Goal: Information Seeking & Learning: Check status

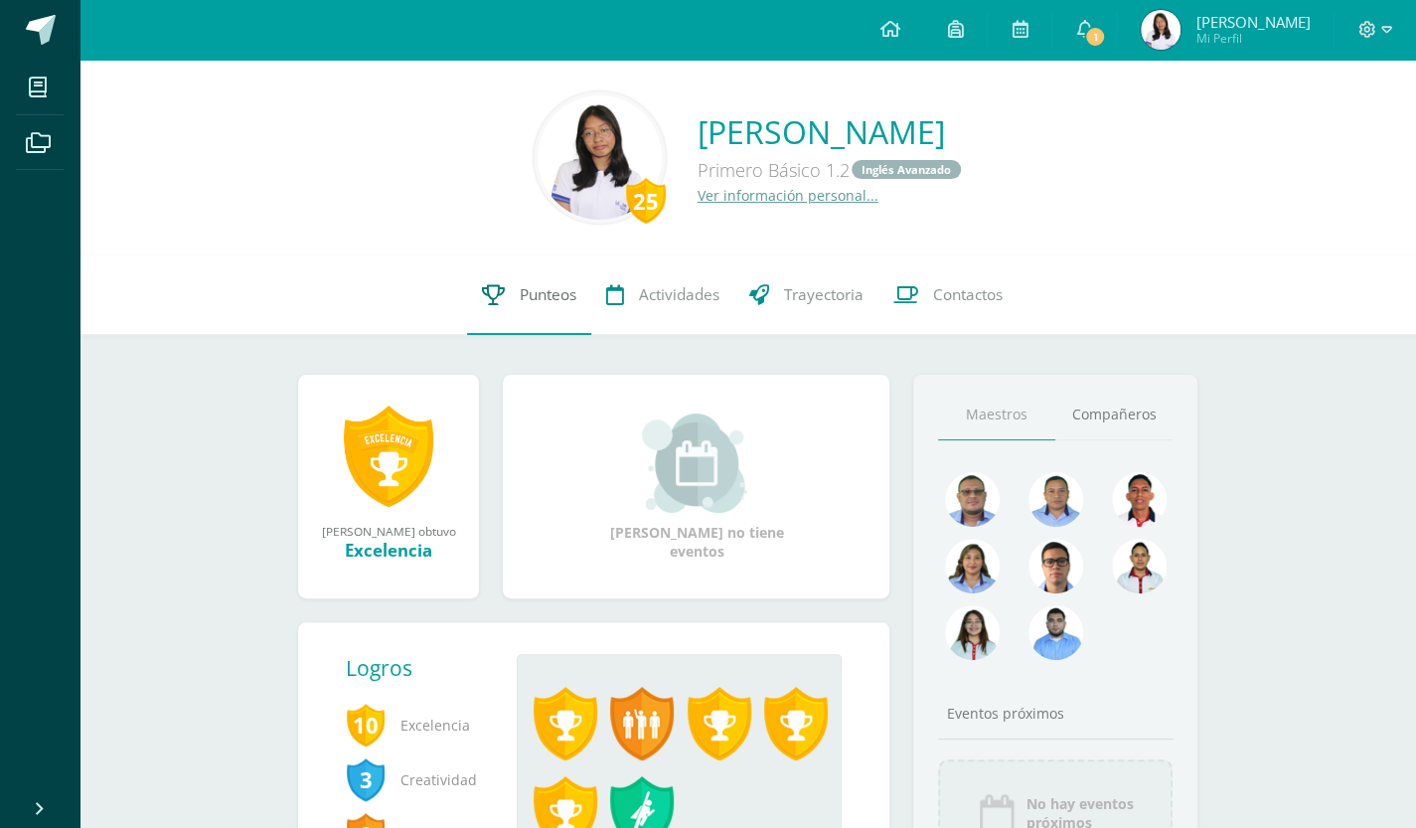
click at [540, 285] on span "Punteos" at bounding box center [548, 294] width 57 height 21
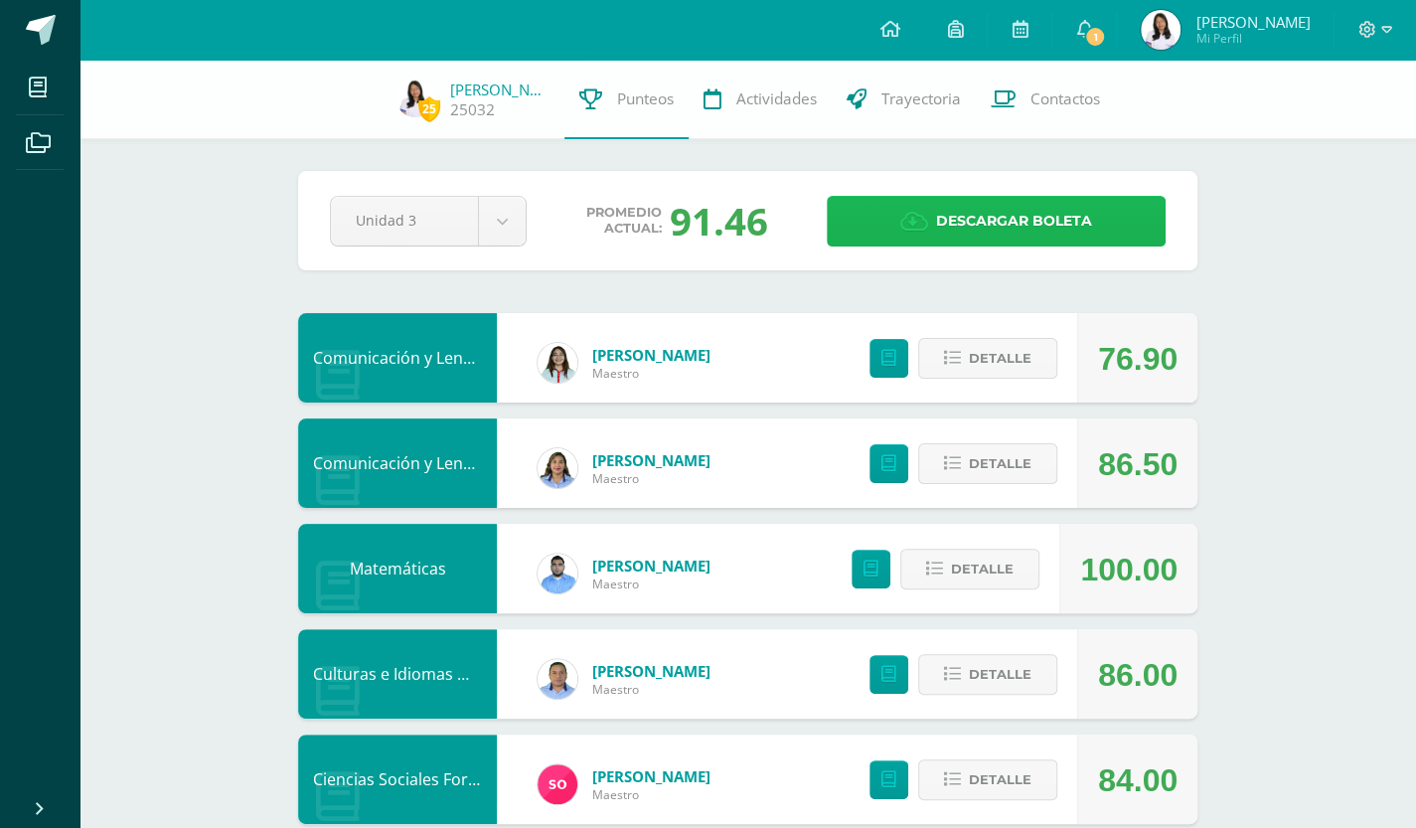
click at [915, 216] on icon at bounding box center [914, 222] width 28 height 22
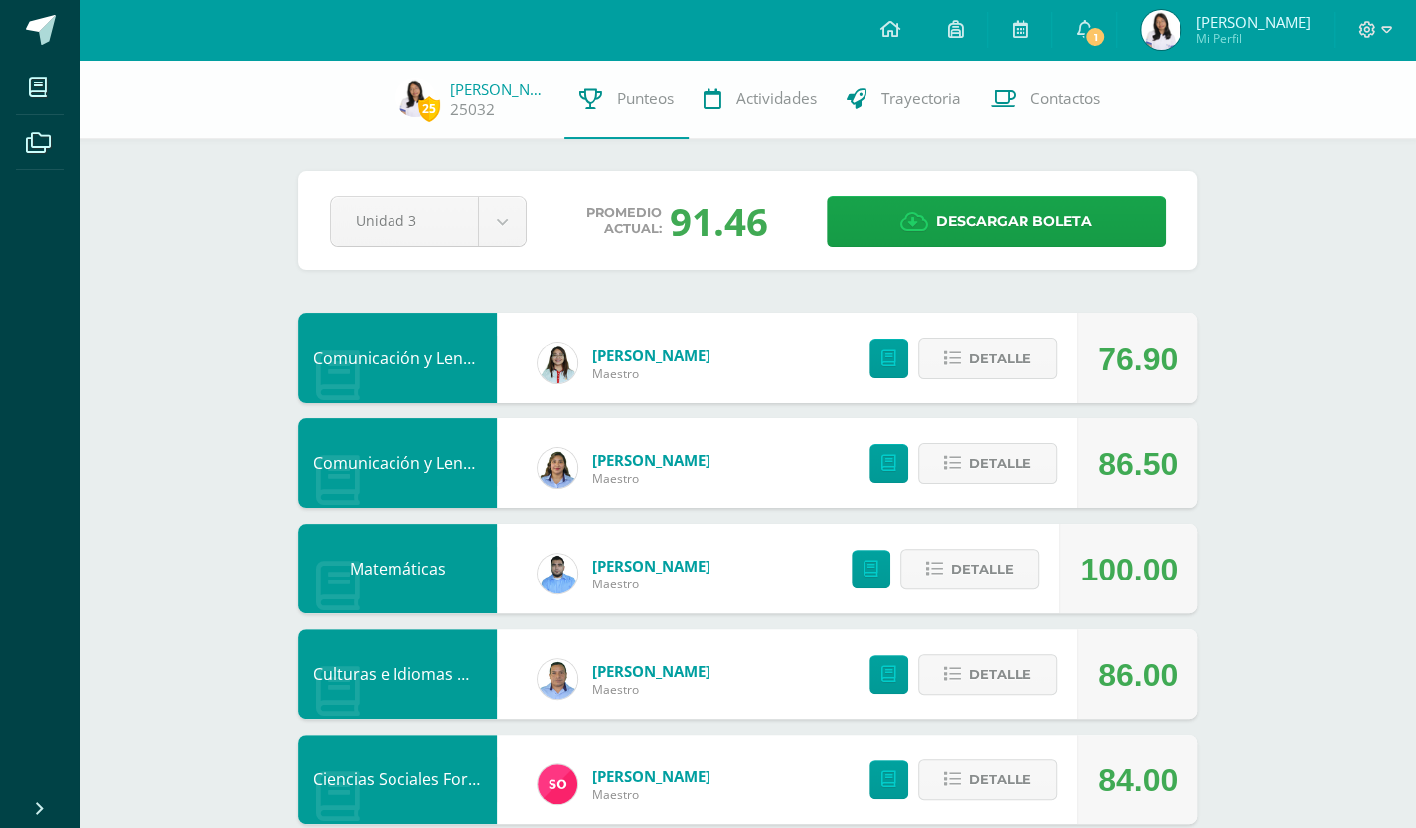
click at [1164, 21] on img at bounding box center [1161, 30] width 40 height 40
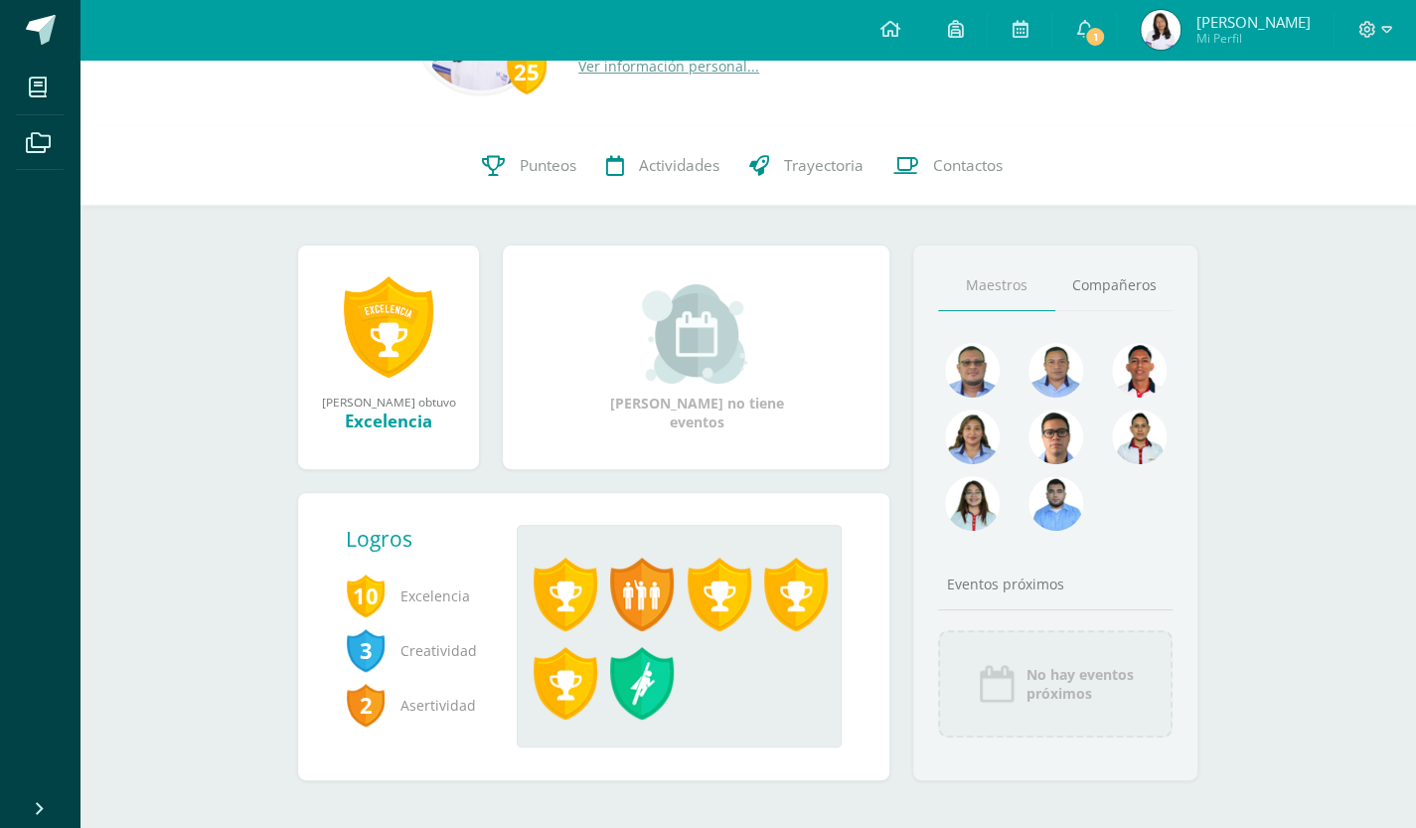
scroll to position [145, 0]
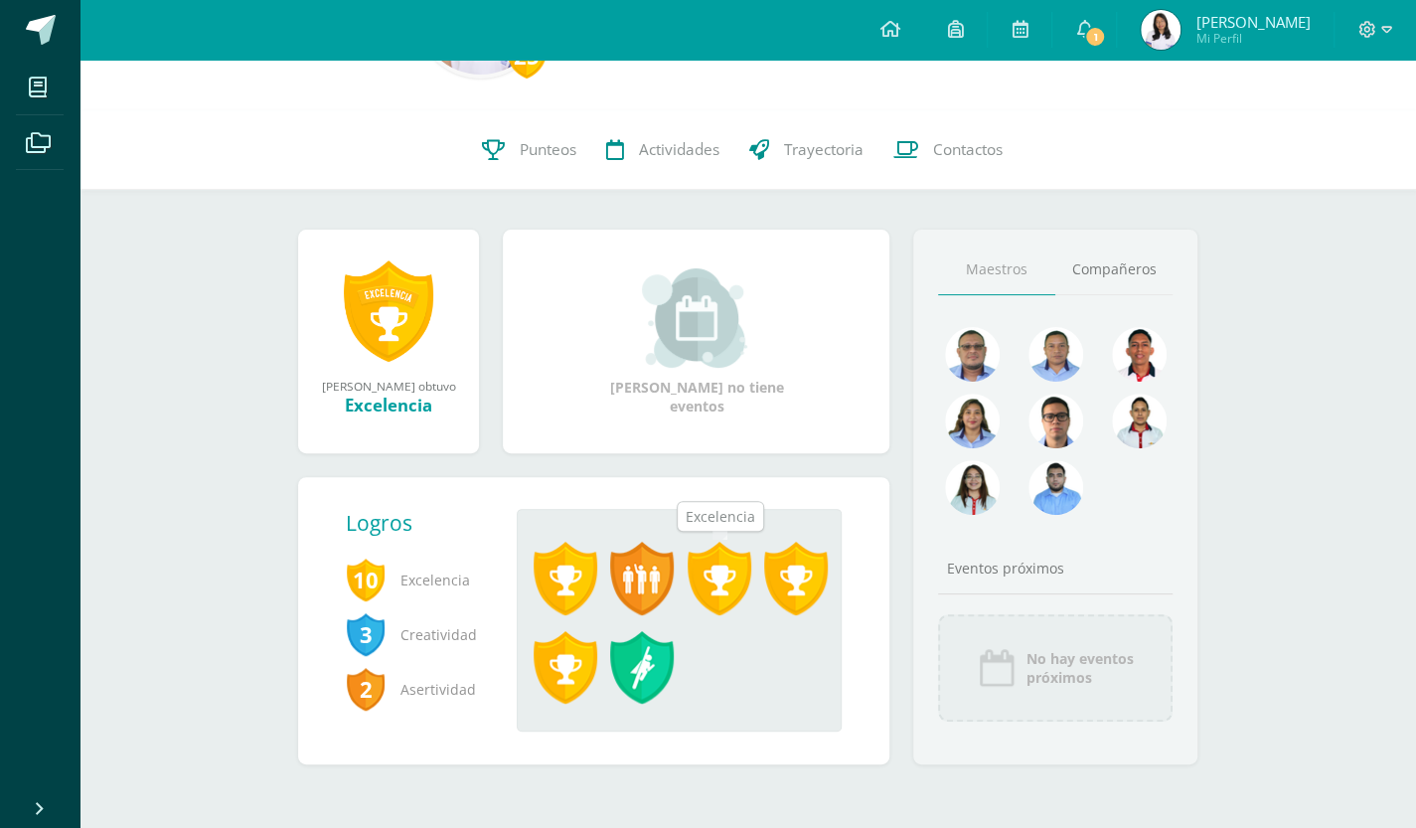
click at [734, 569] on span at bounding box center [720, 579] width 64 height 74
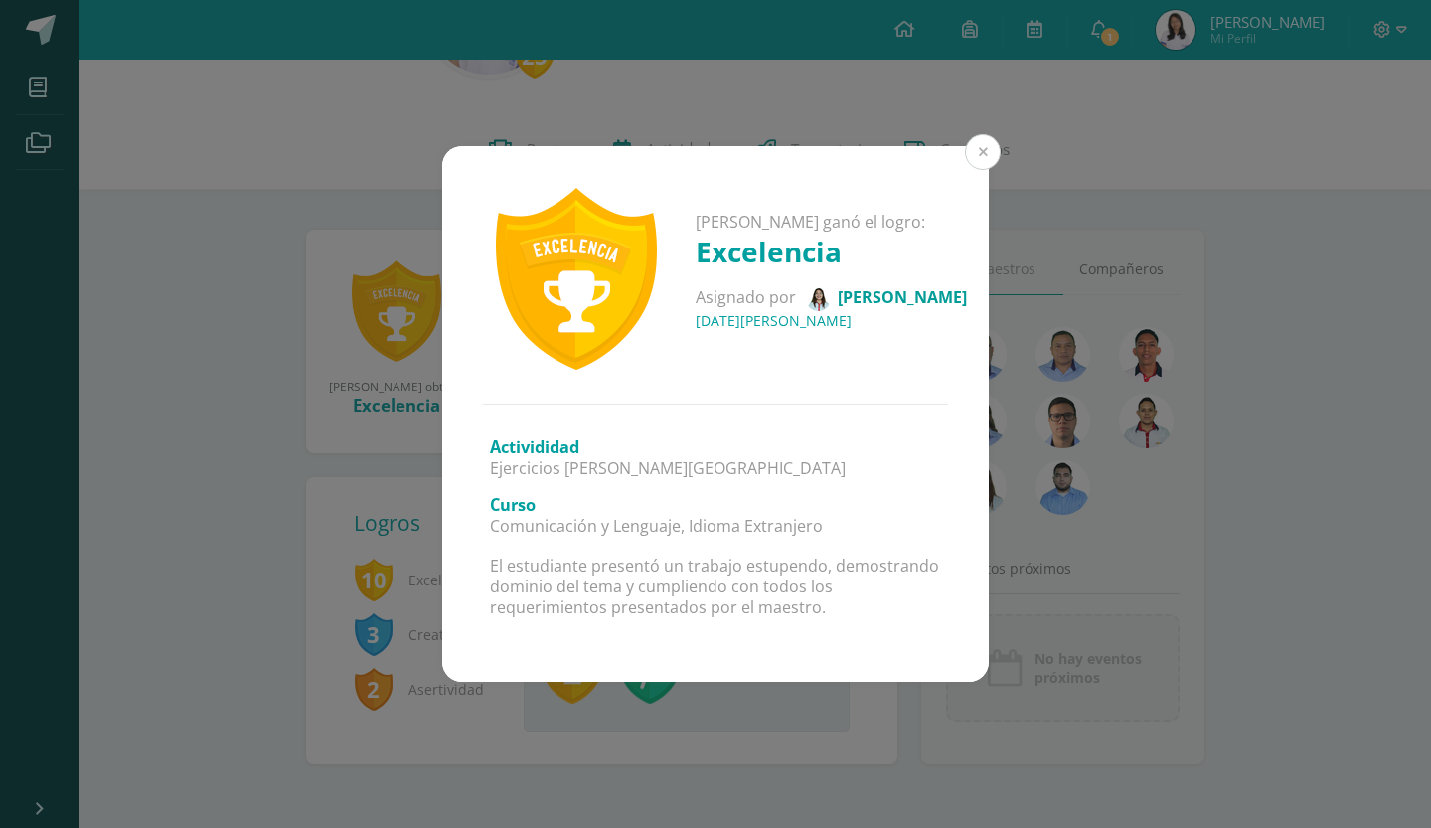
click at [974, 168] on button at bounding box center [983, 152] width 36 height 36
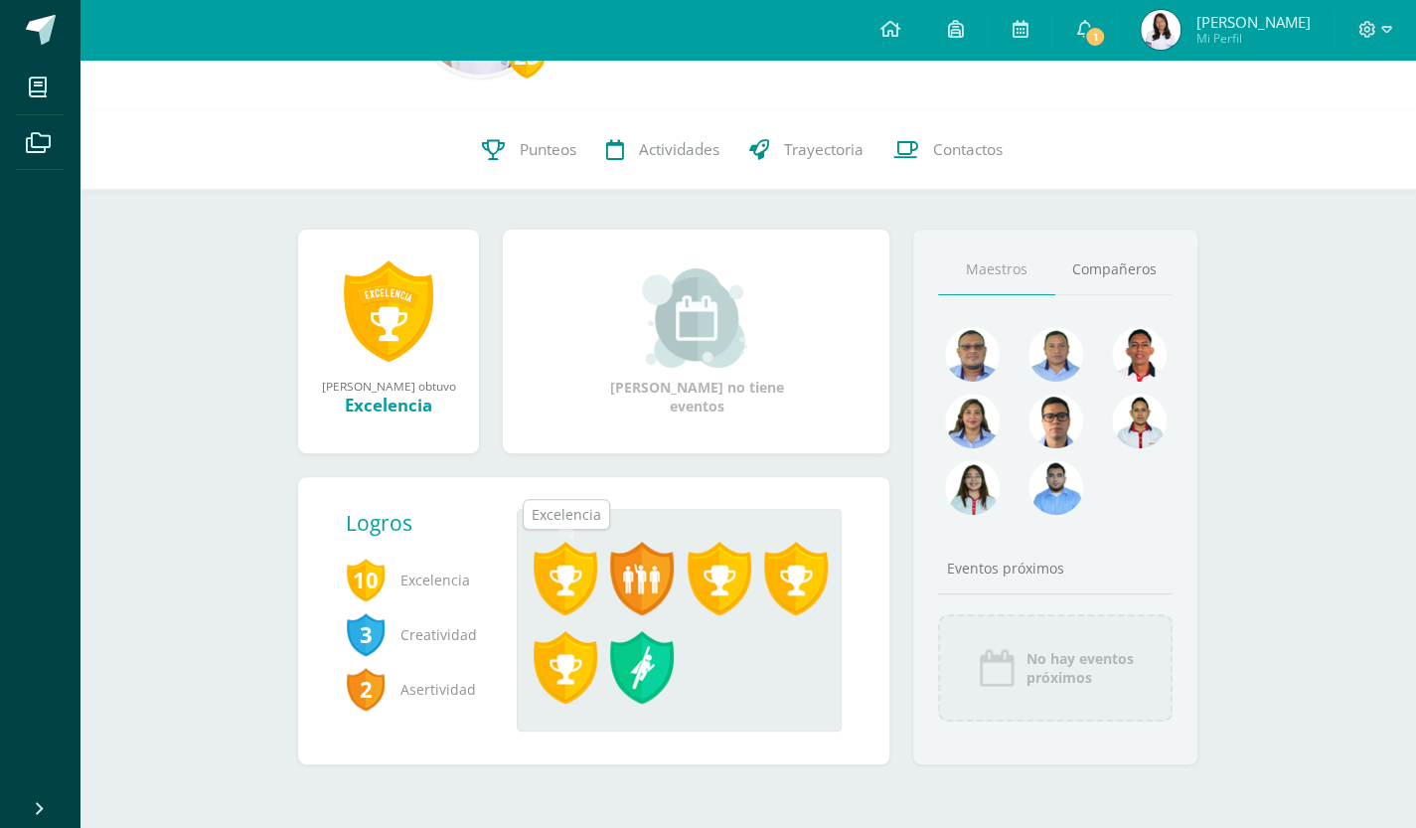
click at [571, 580] on span at bounding box center [566, 579] width 64 height 74
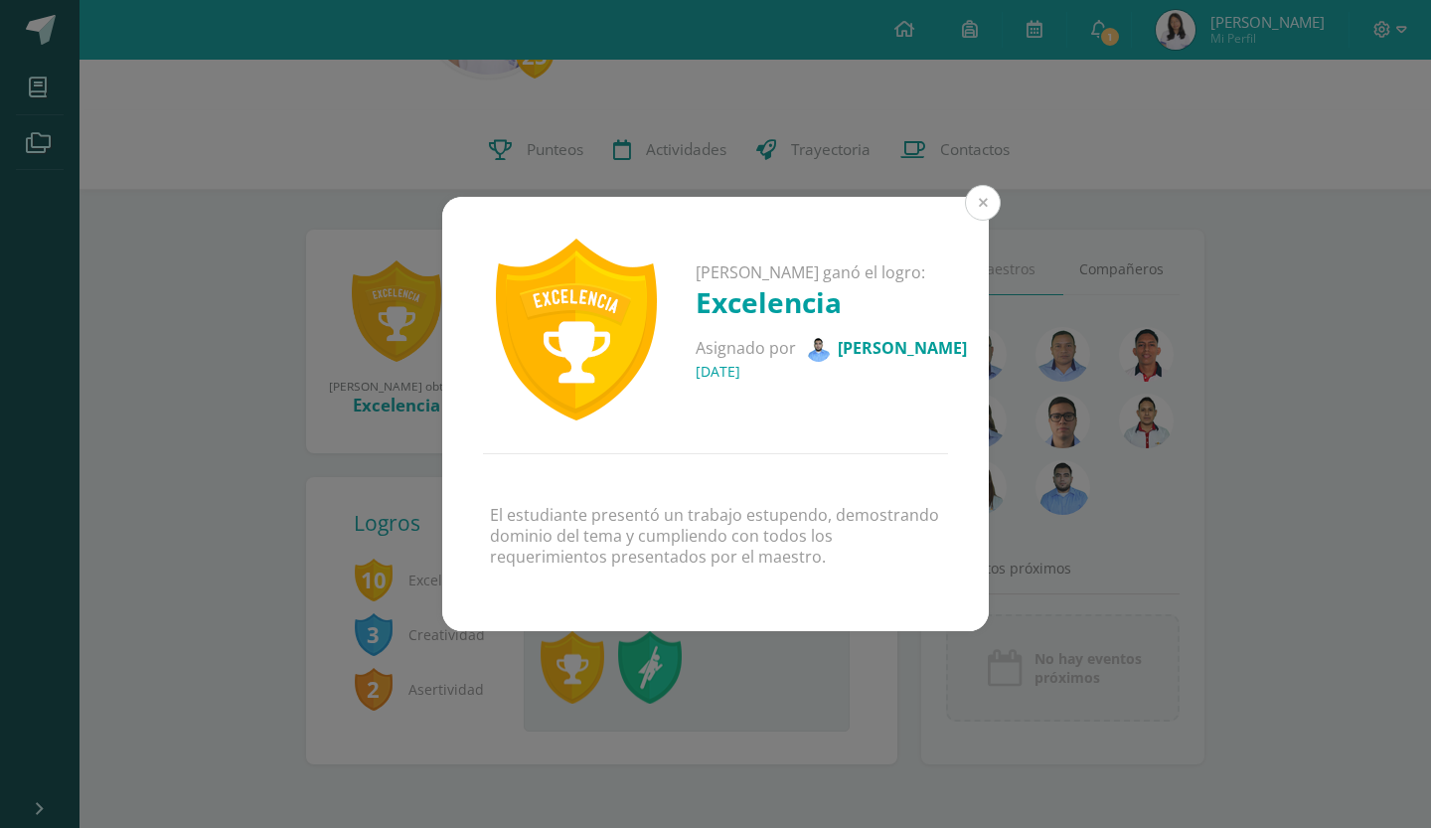
click at [972, 196] on button at bounding box center [983, 203] width 36 height 36
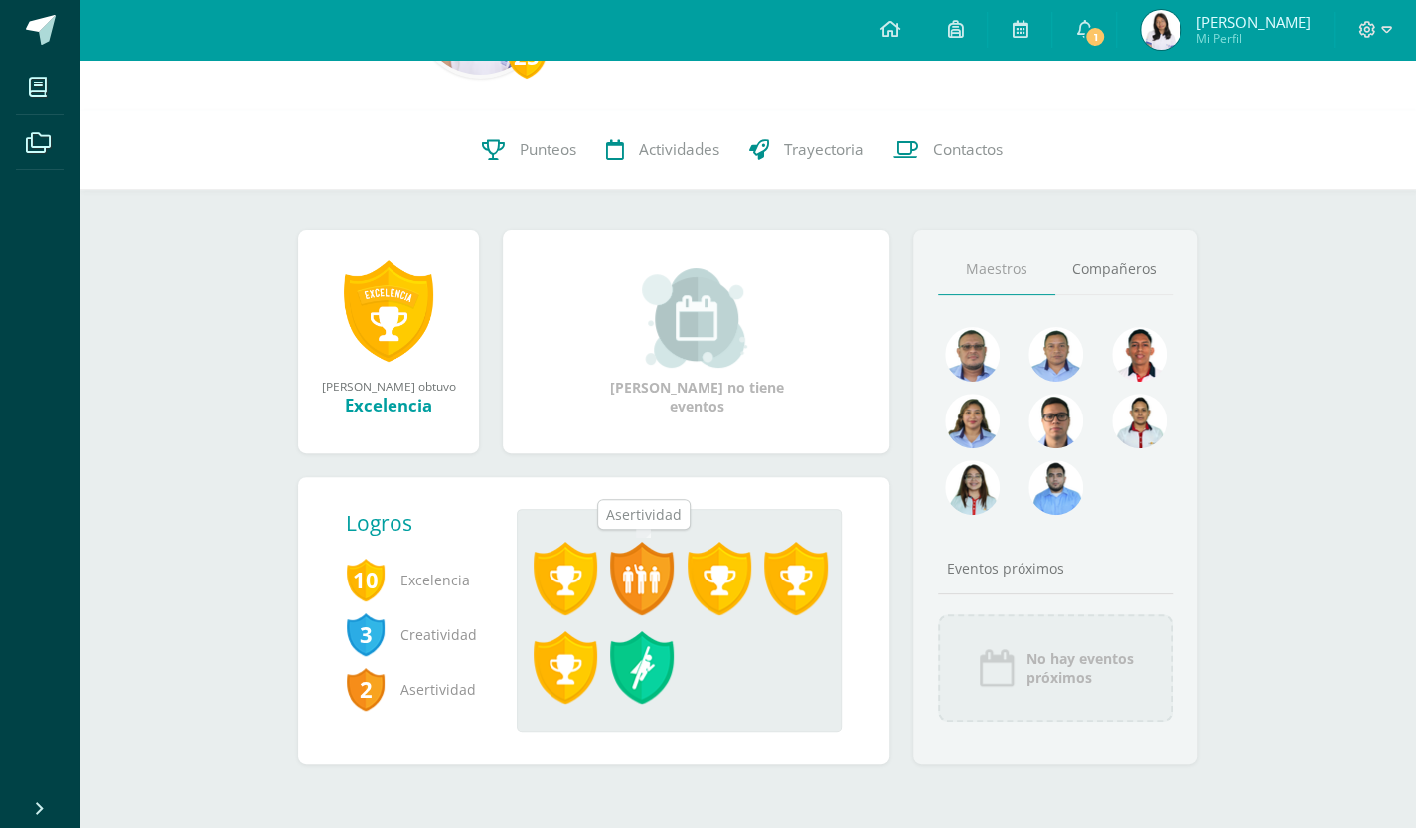
click at [654, 550] on span at bounding box center [642, 579] width 64 height 74
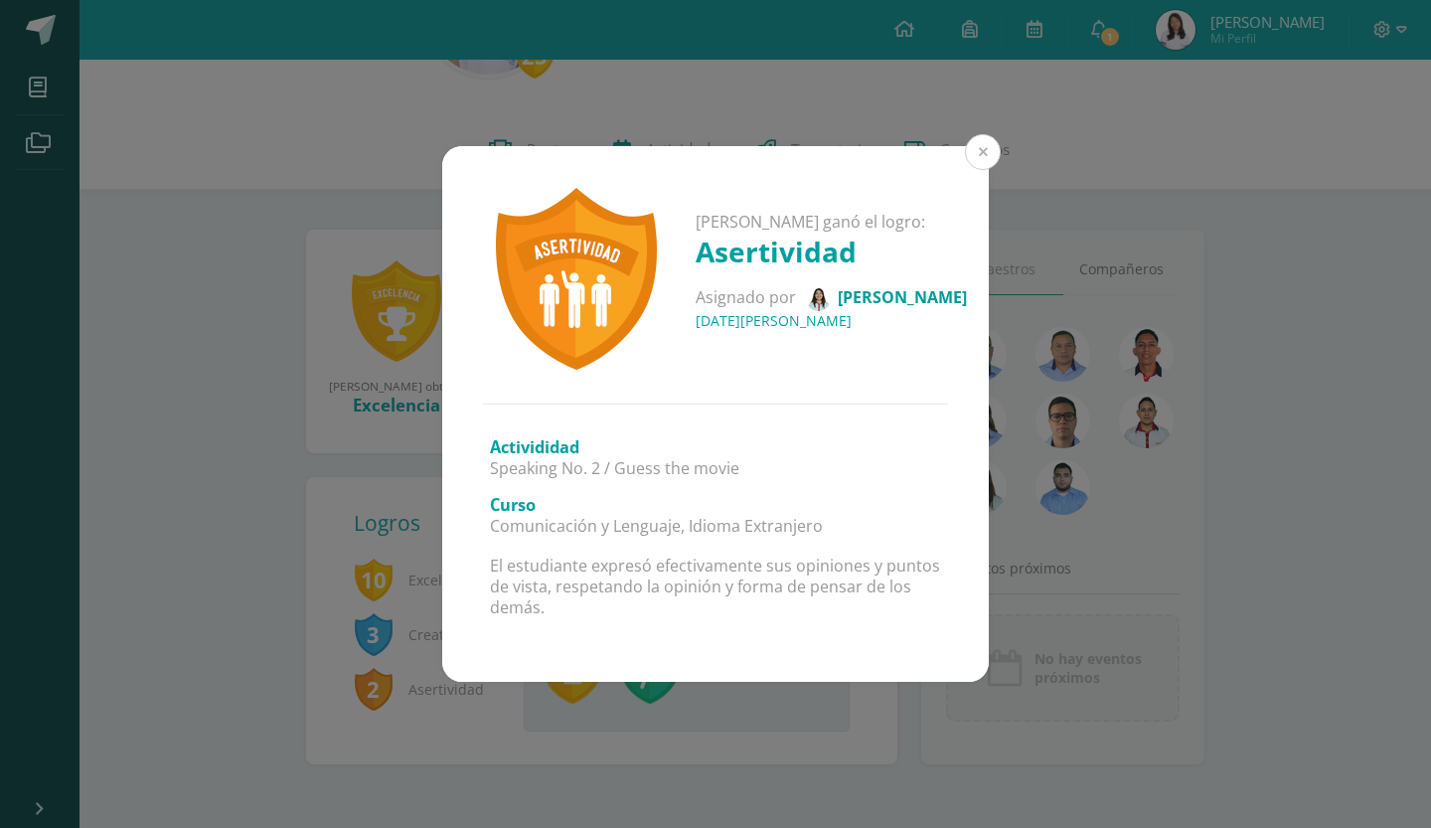
click at [984, 162] on button at bounding box center [983, 152] width 36 height 36
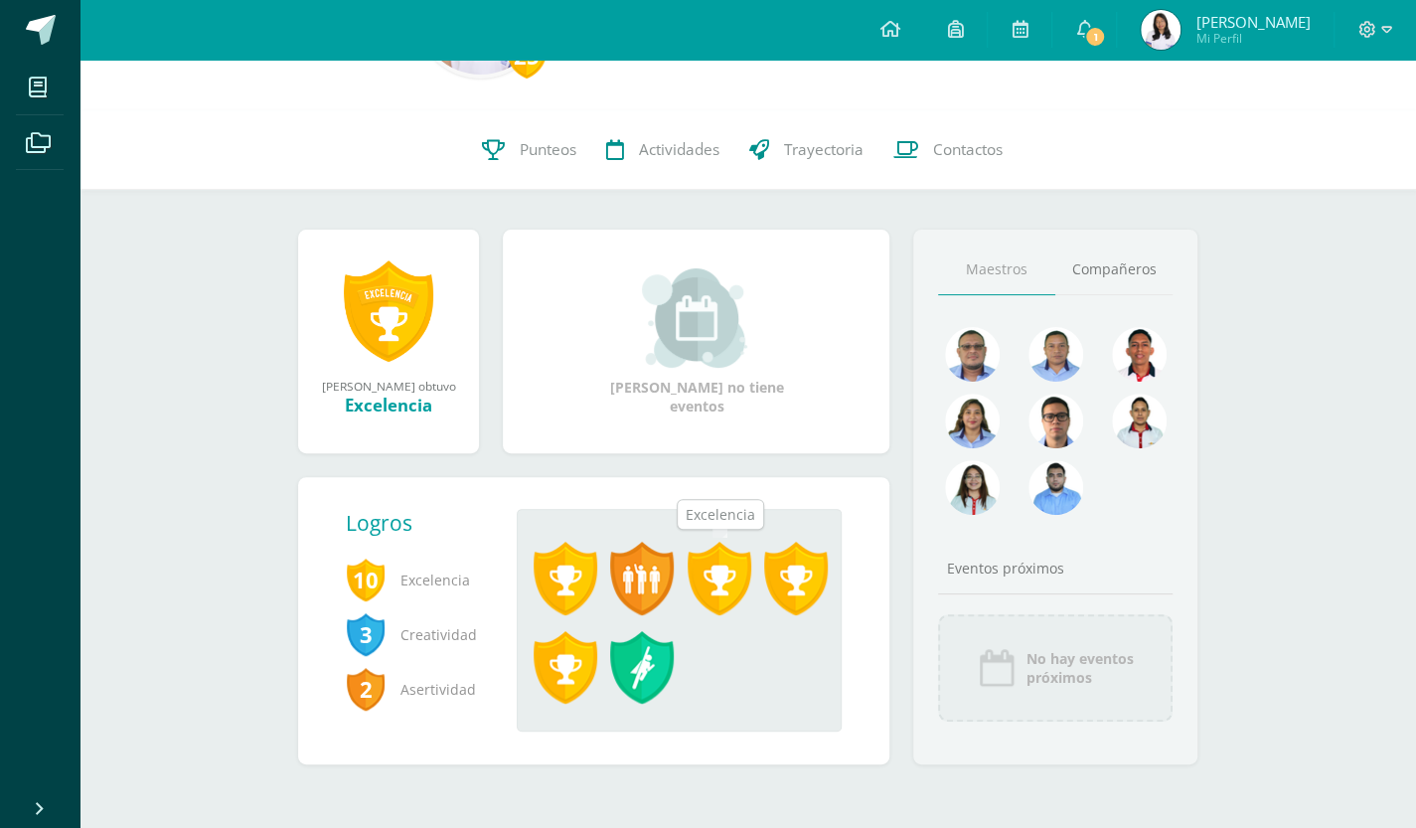
click at [729, 572] on span at bounding box center [720, 579] width 64 height 74
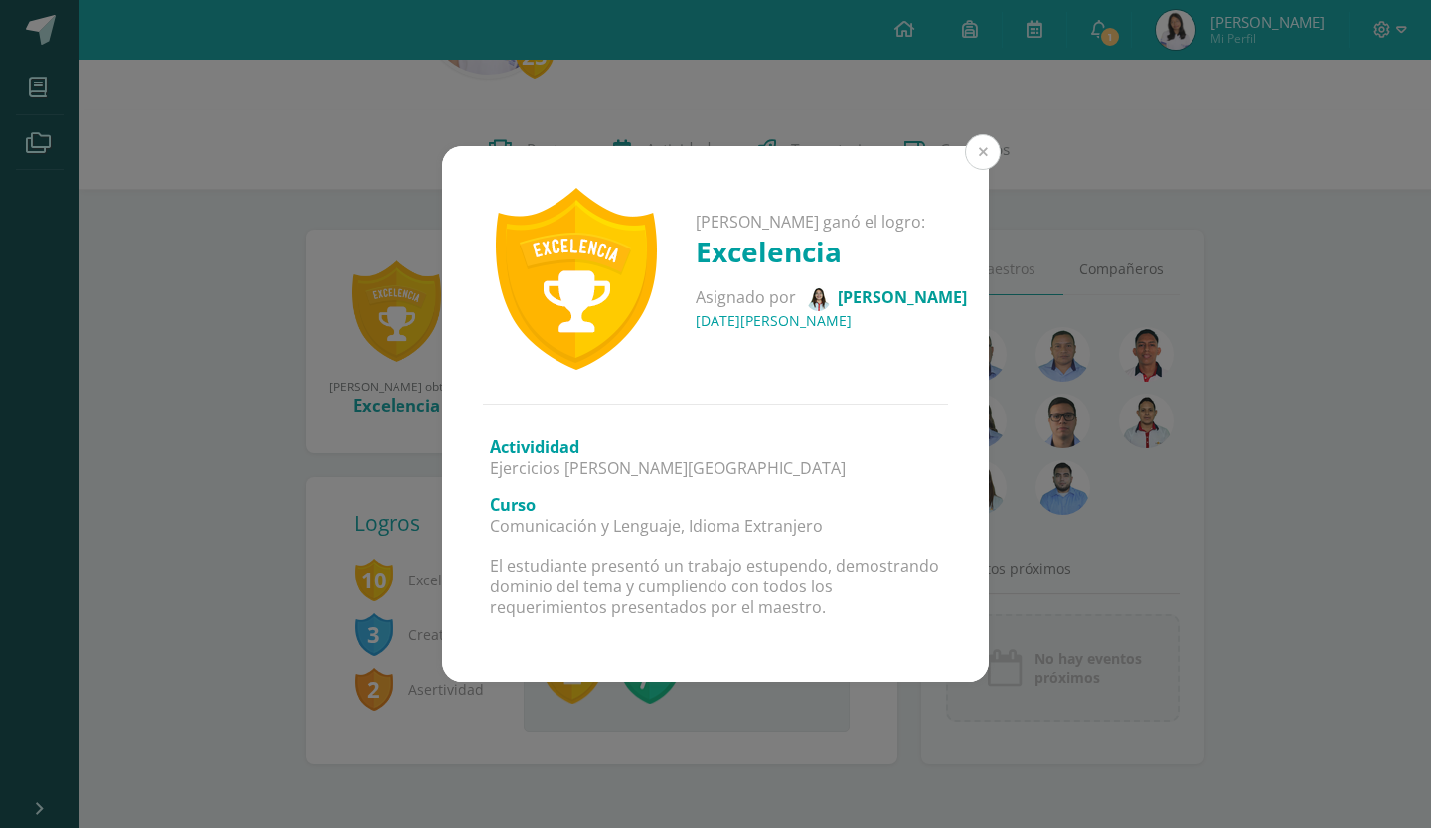
click at [978, 140] on button at bounding box center [983, 152] width 36 height 36
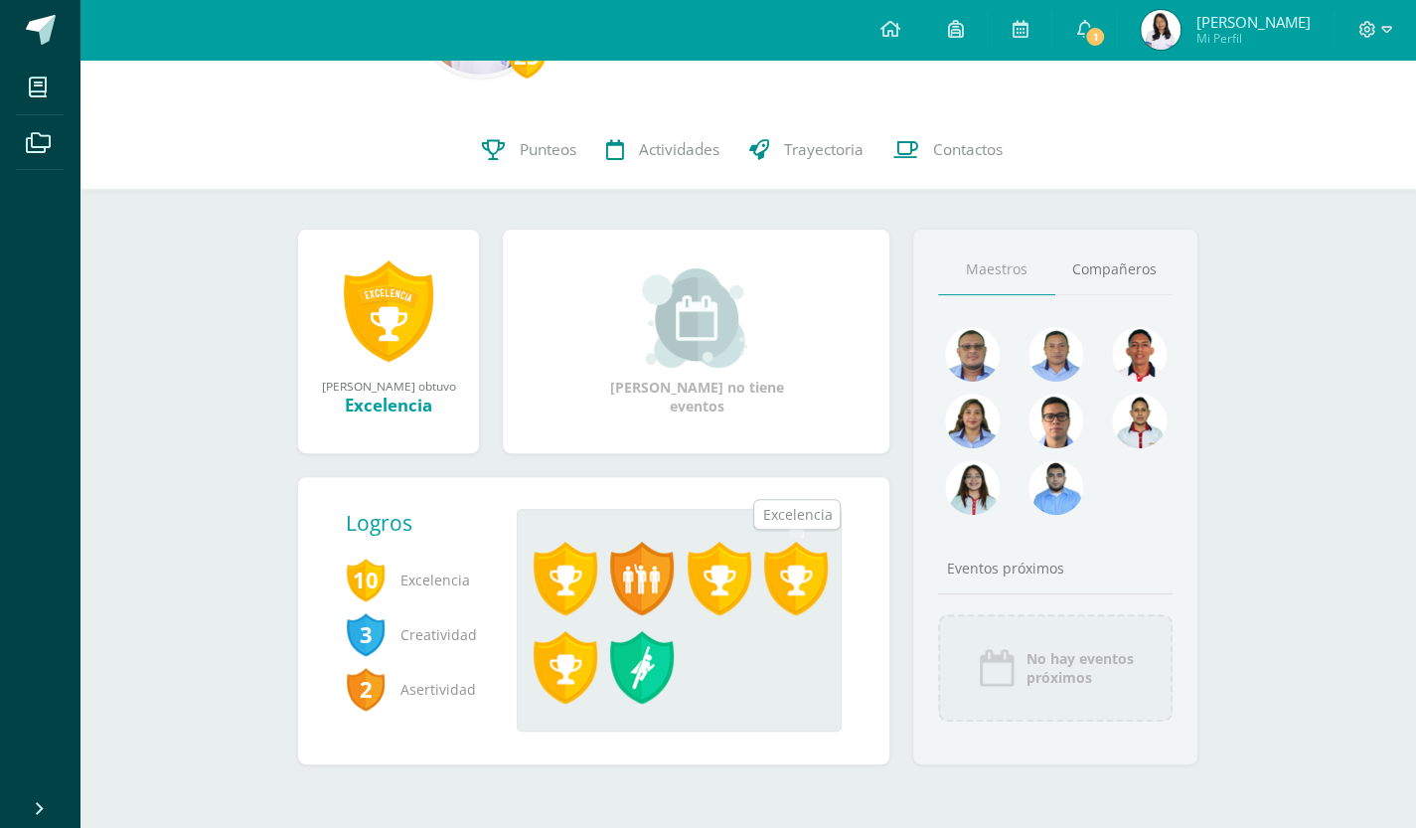
click at [810, 599] on span at bounding box center [796, 579] width 64 height 74
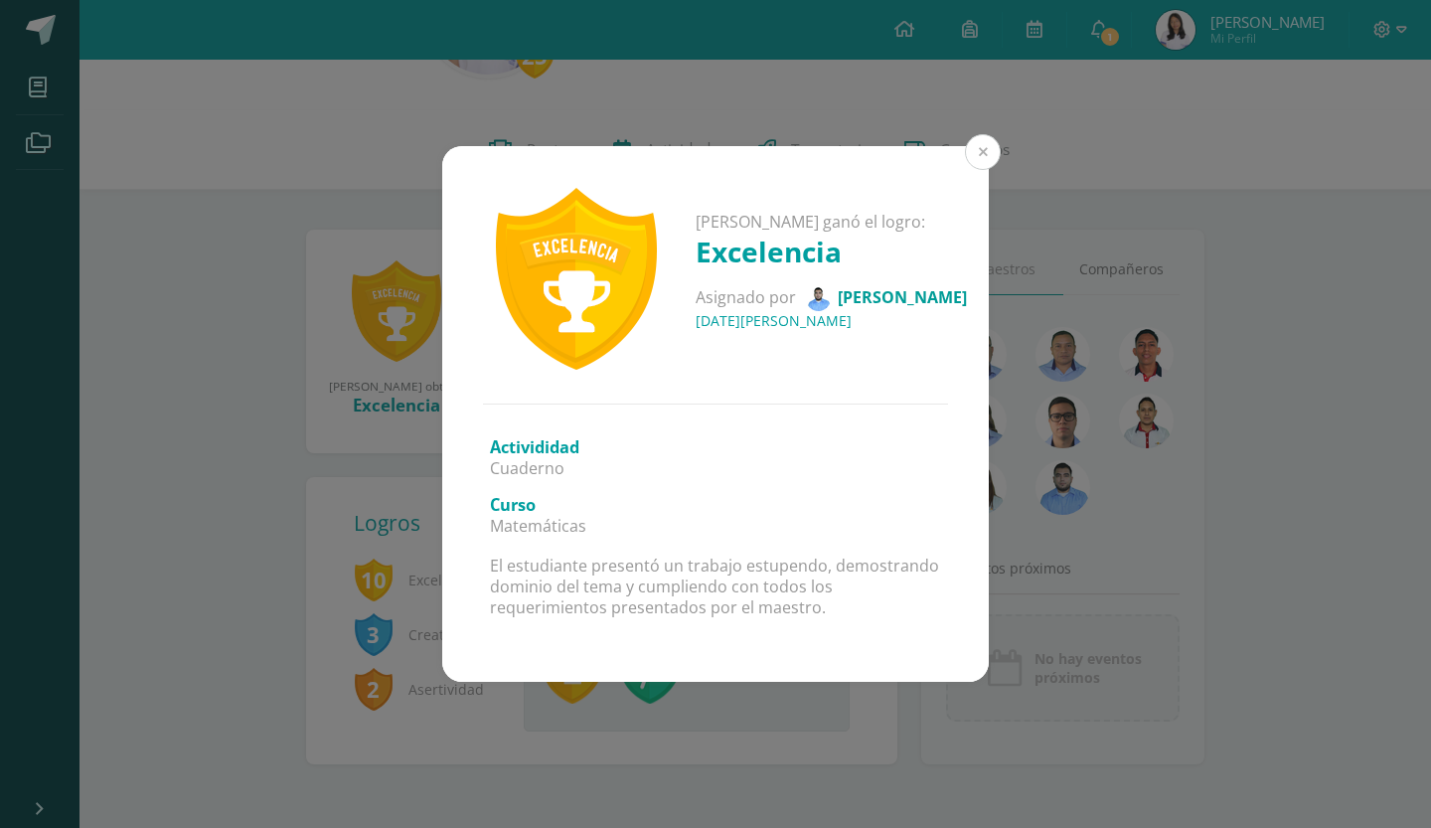
click at [973, 153] on button at bounding box center [983, 152] width 36 height 36
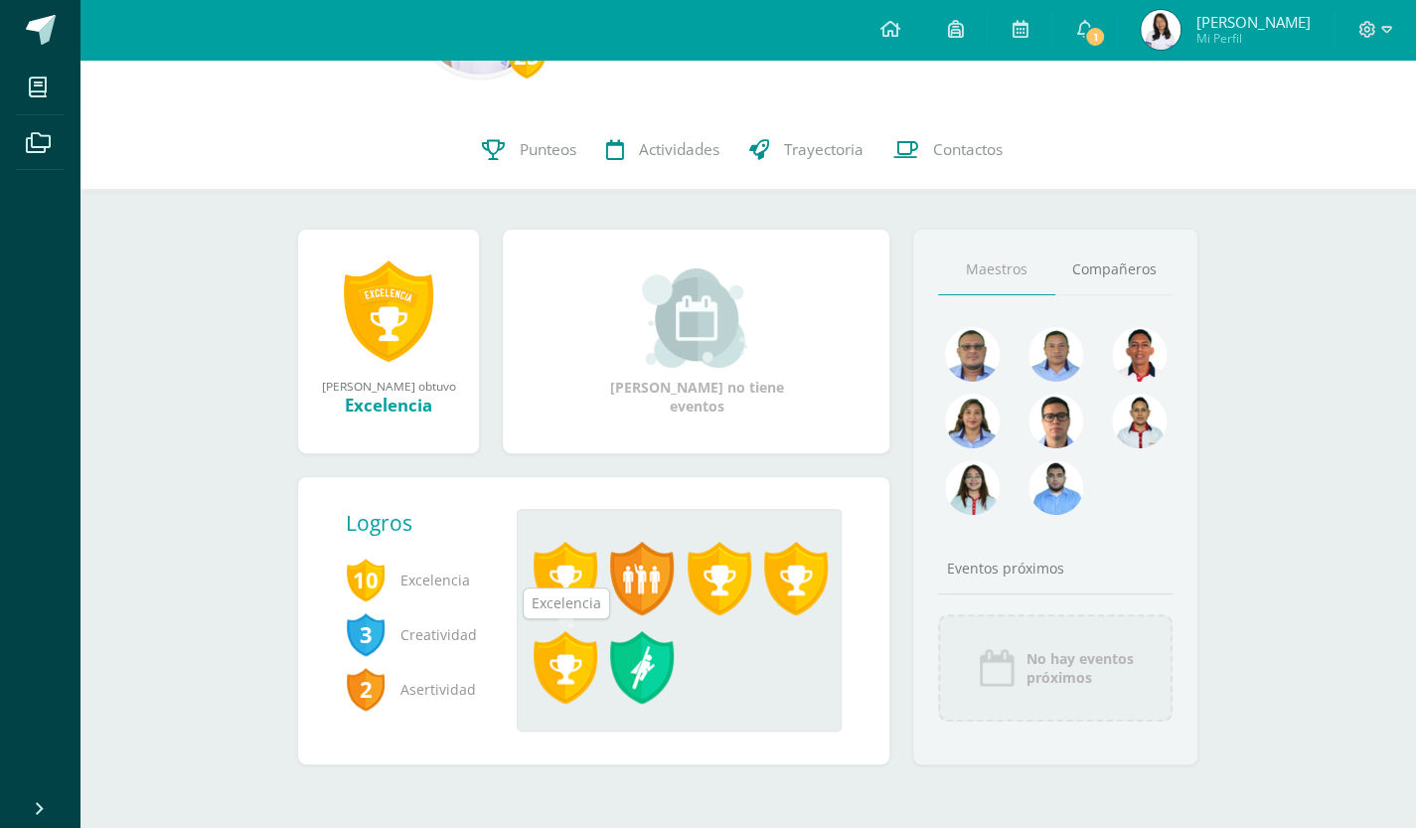
click at [560, 681] on span at bounding box center [566, 668] width 64 height 74
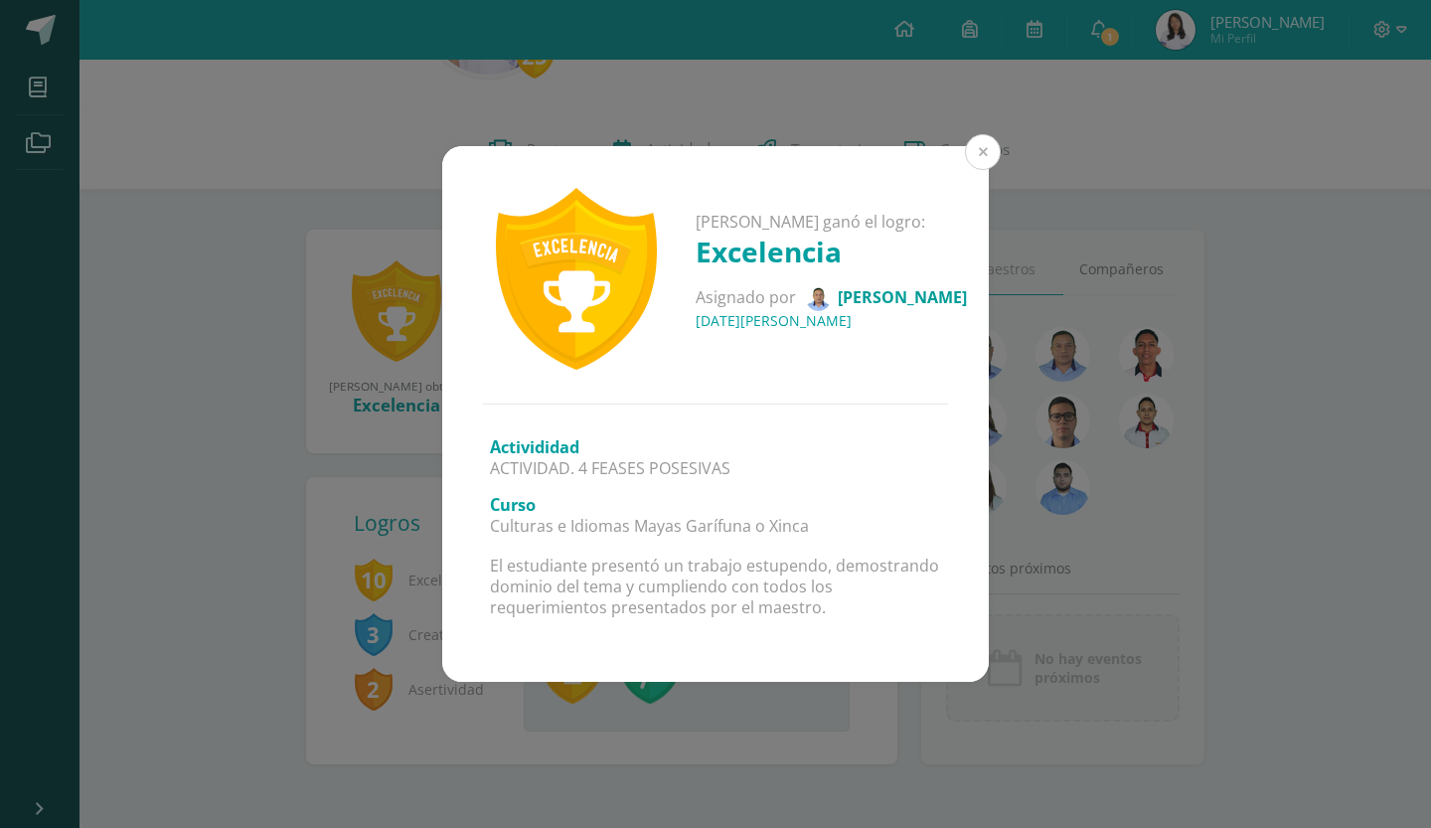
click at [993, 152] on button at bounding box center [983, 152] width 36 height 36
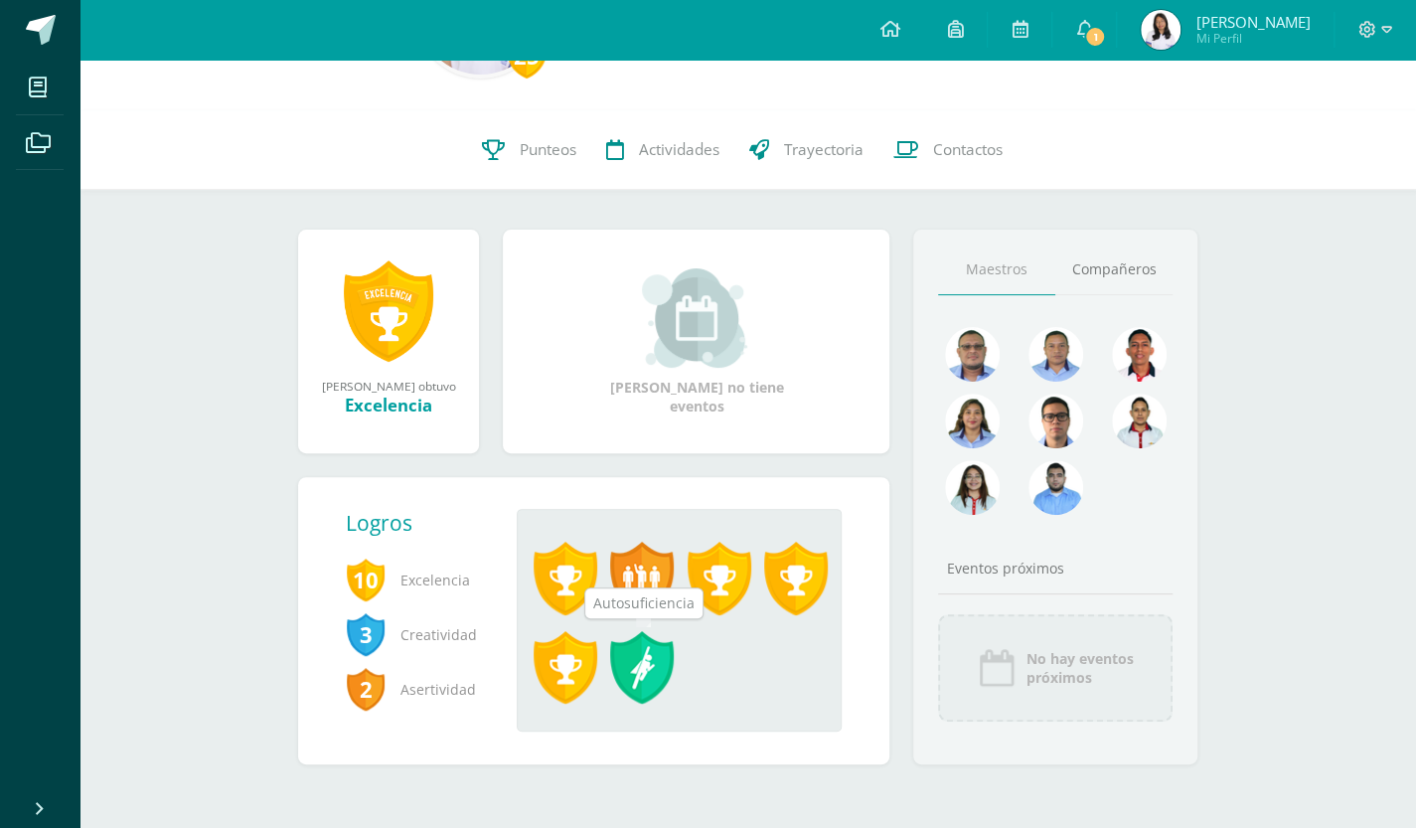
click at [652, 645] on span at bounding box center [642, 668] width 64 height 74
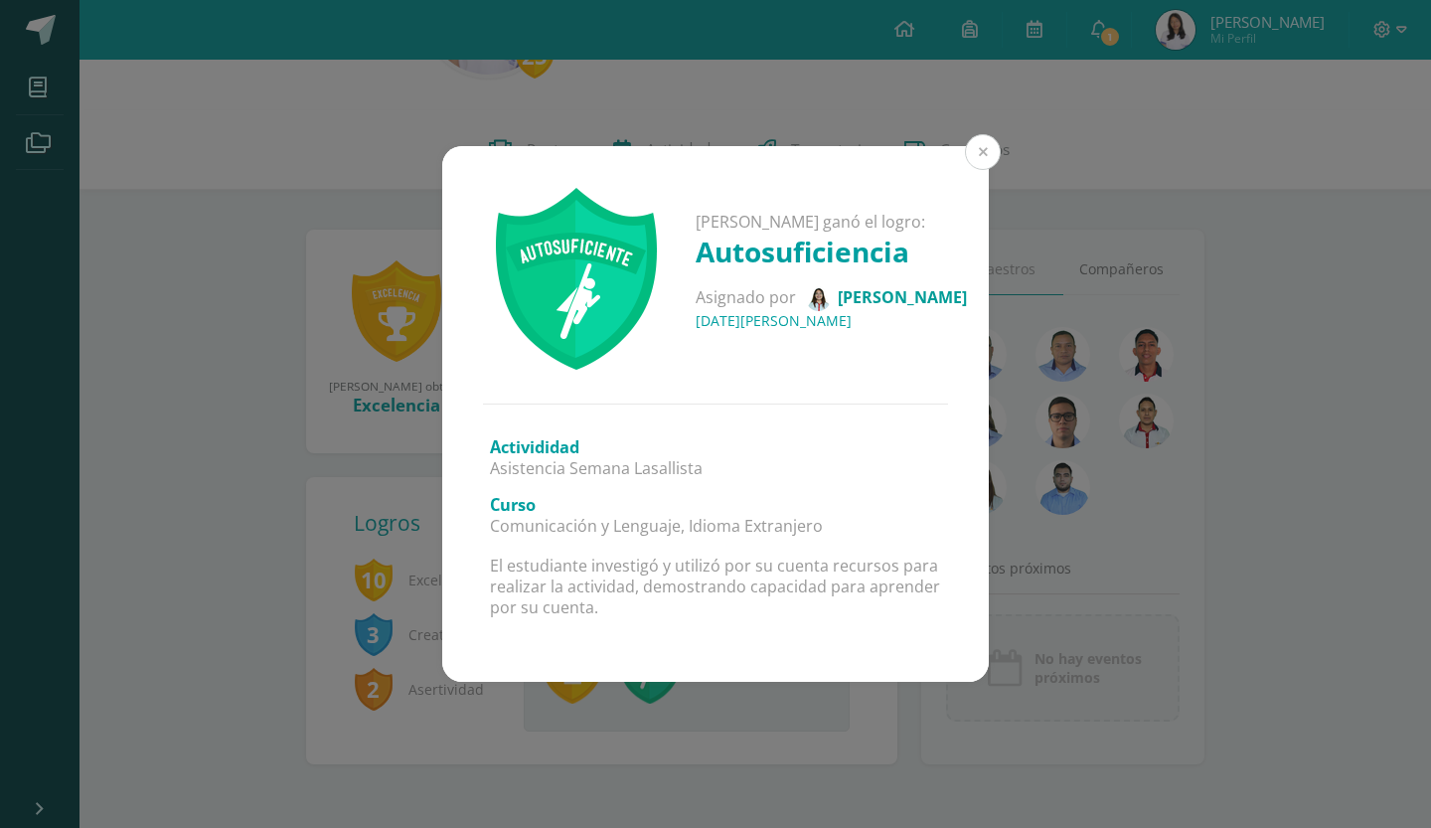
click at [992, 140] on button at bounding box center [983, 152] width 36 height 36
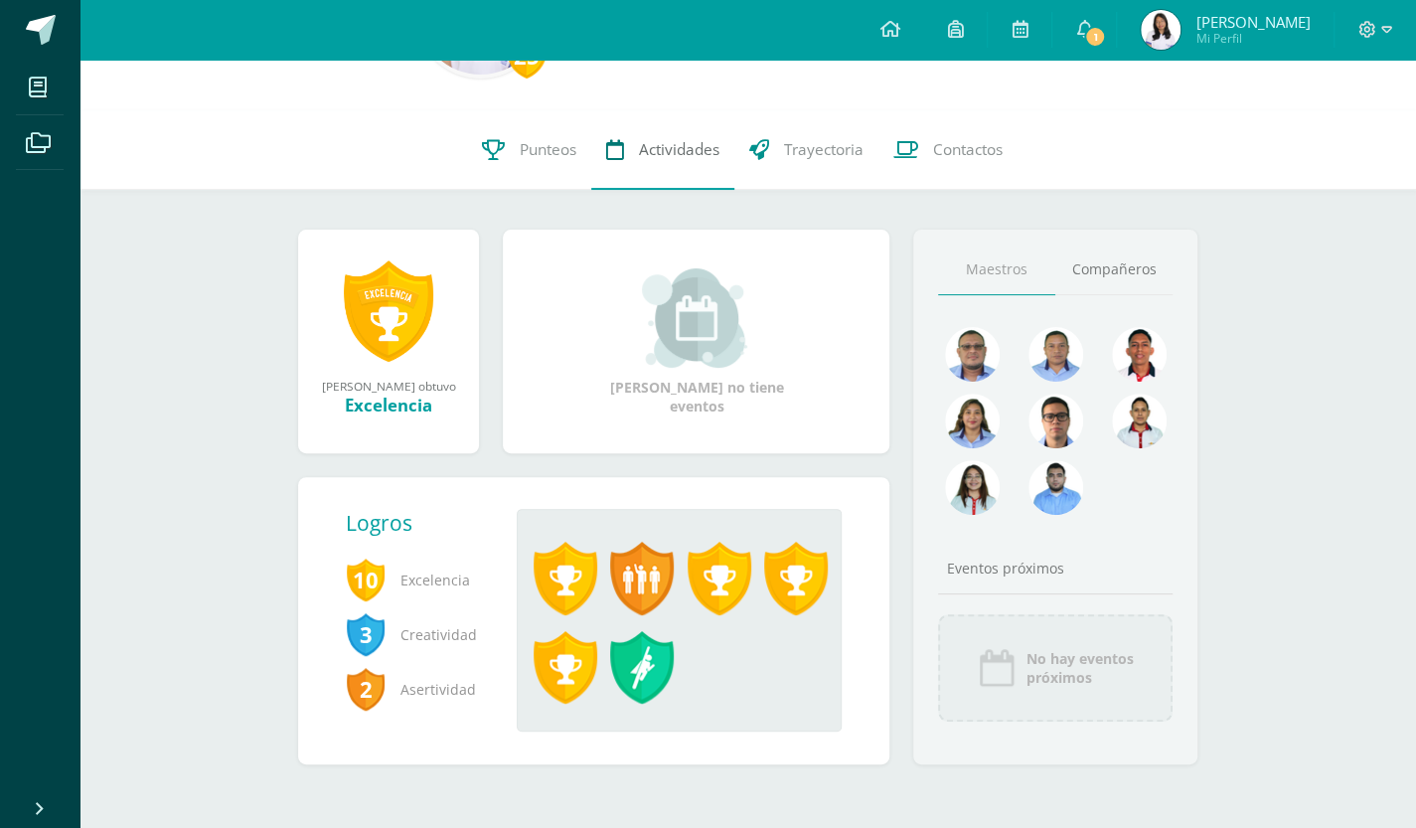
click at [669, 154] on span "Actividades" at bounding box center [679, 149] width 80 height 21
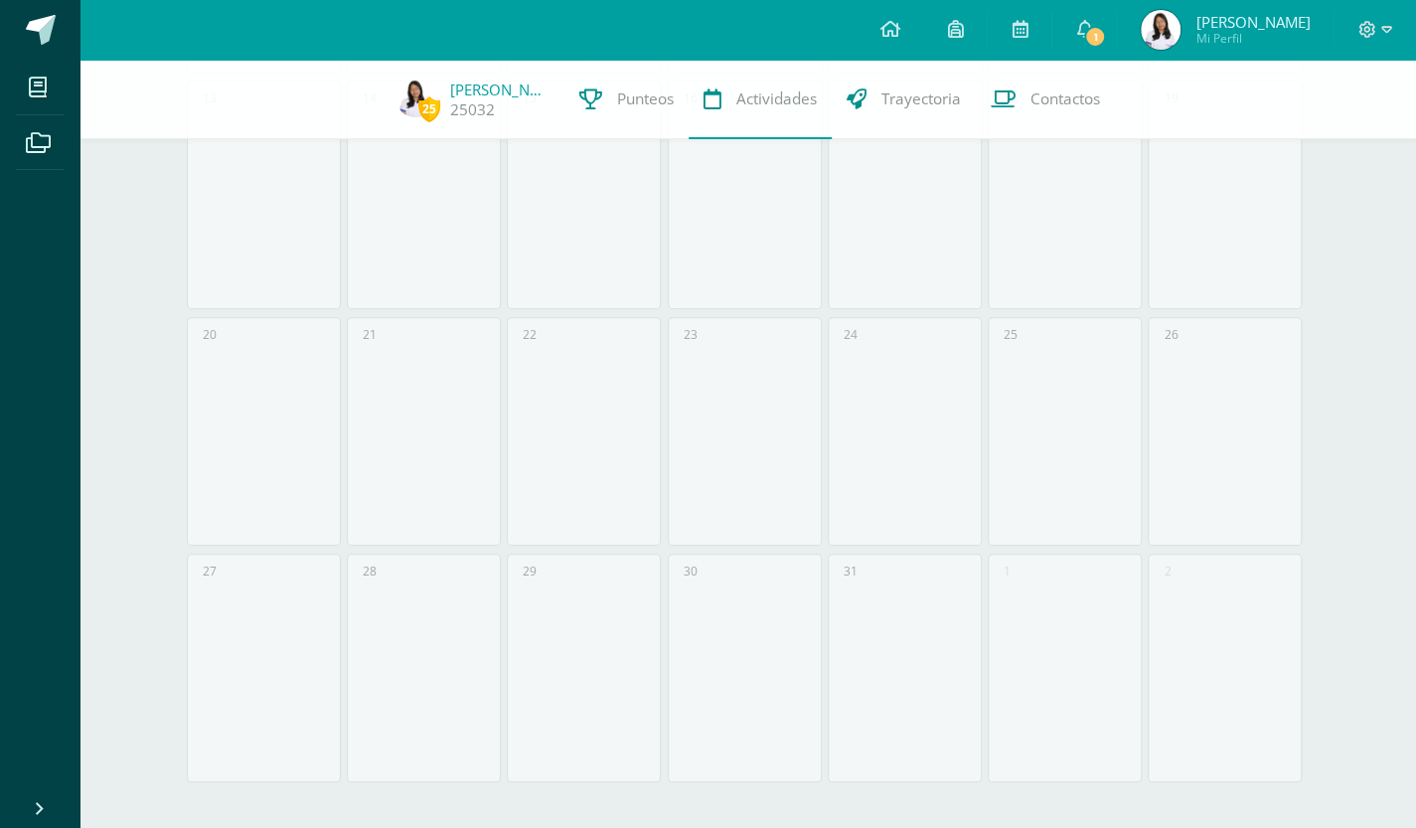
scroll to position [739, 0]
click at [902, 88] on span "Trayectoria" at bounding box center [920, 98] width 79 height 21
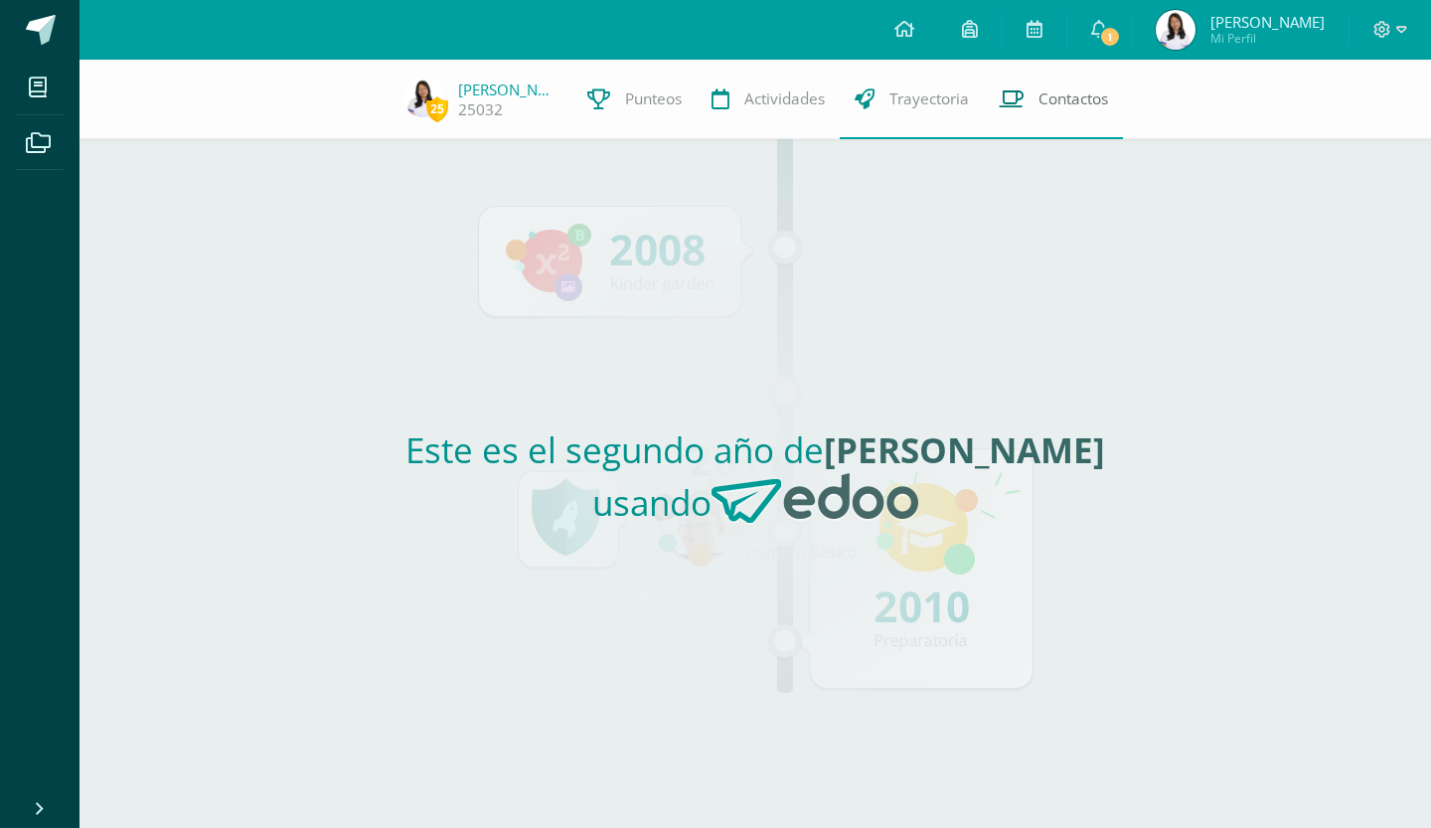
click at [1068, 92] on span "Contactos" at bounding box center [1073, 98] width 70 height 21
